Goal: Find specific page/section: Find specific page/section

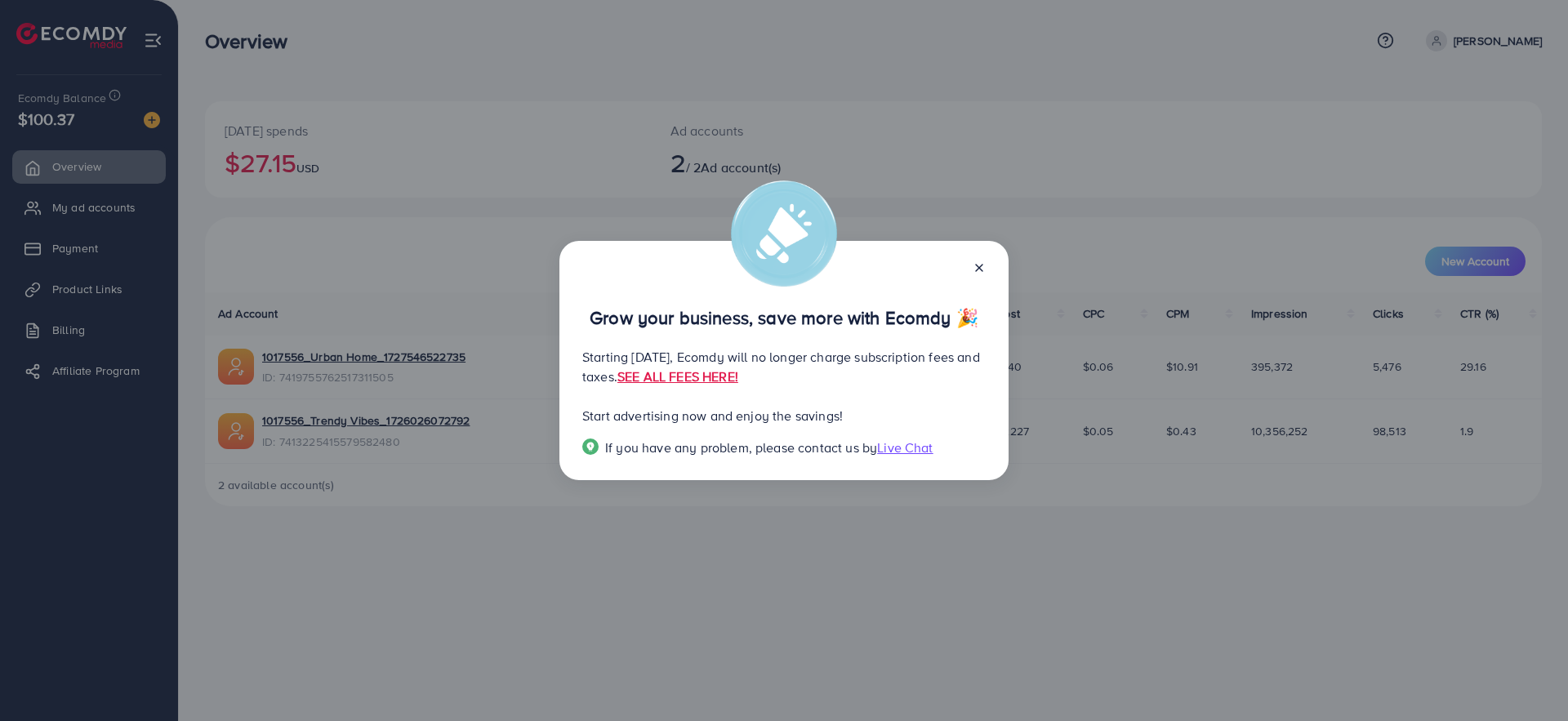
click at [979, 268] on line at bounding box center [978, 268] width 7 height 7
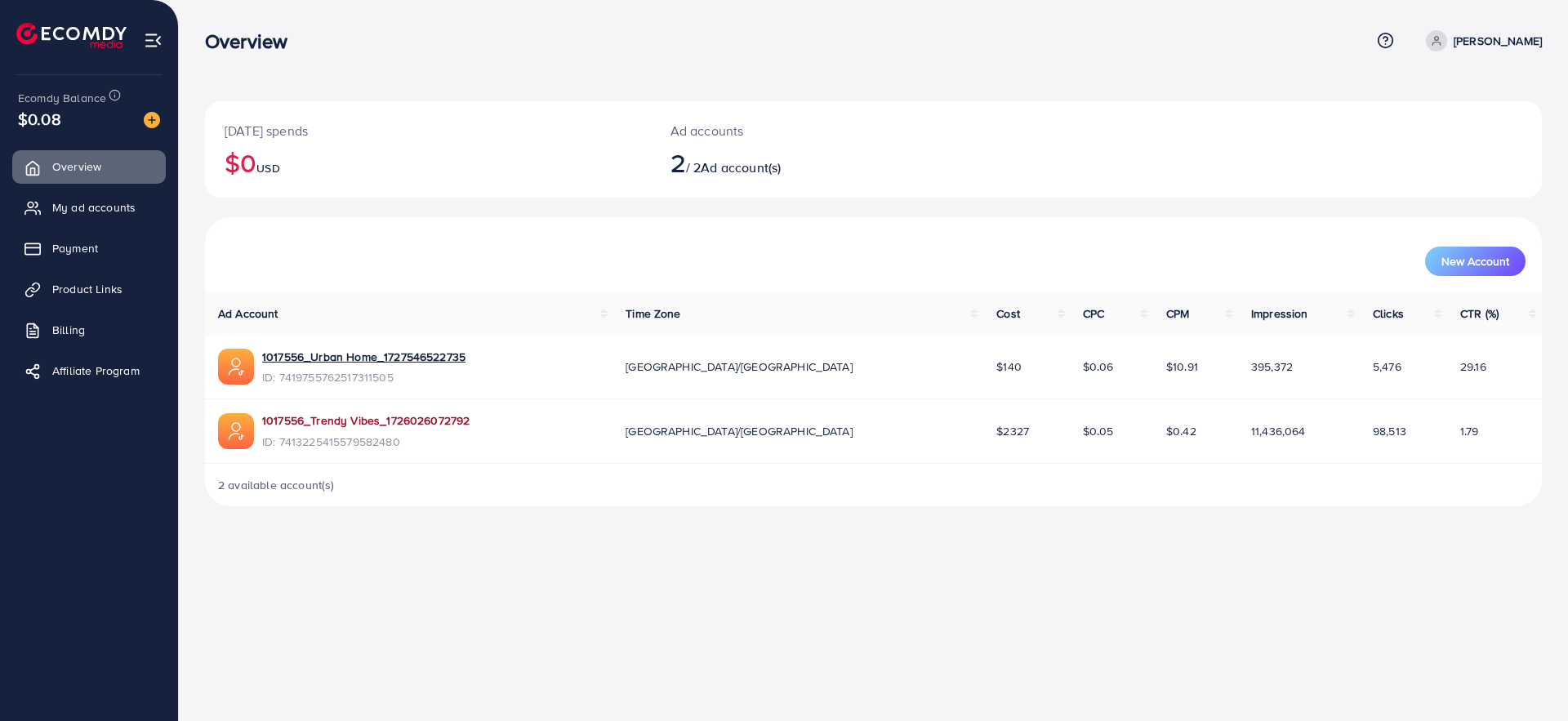
click at [336, 417] on link "1017556_Trendy Vibes_1726026072792" at bounding box center [365, 421] width 207 height 17
click at [113, 210] on span "My ad accounts" at bounding box center [98, 207] width 84 height 17
